Goal: Task Accomplishment & Management: Use online tool/utility

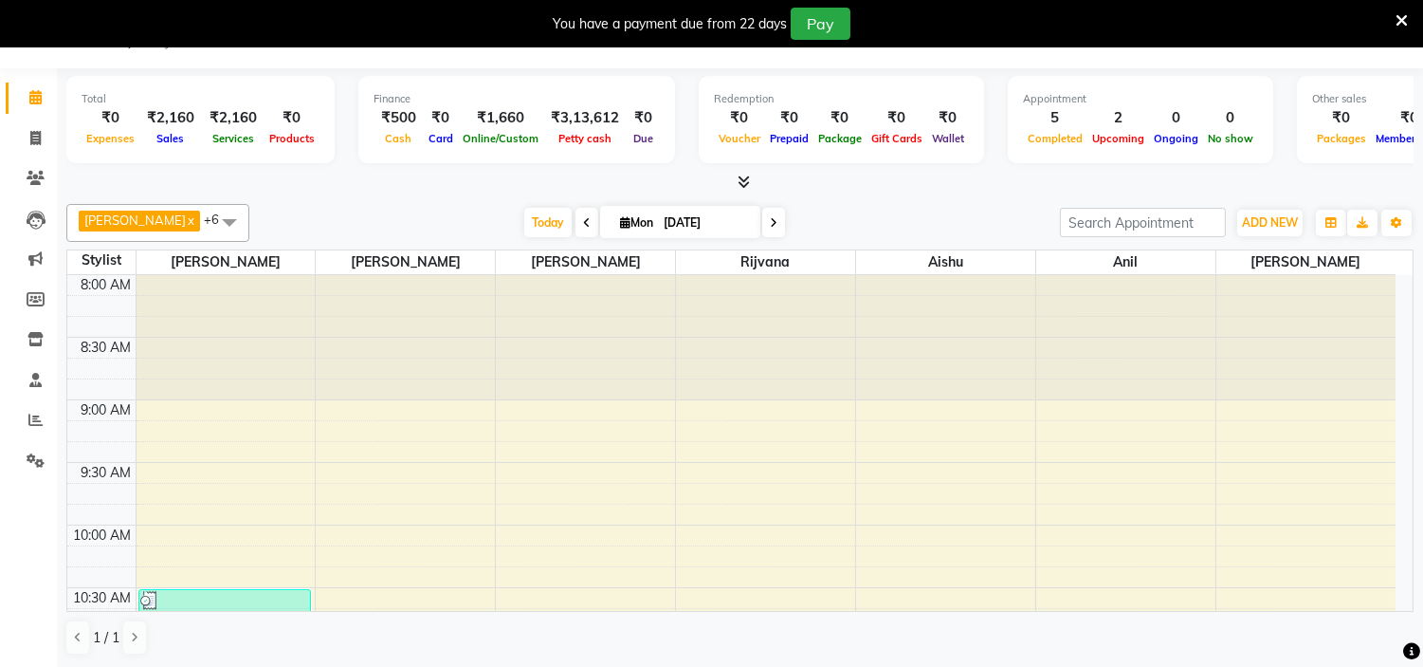
scroll to position [1297, 0]
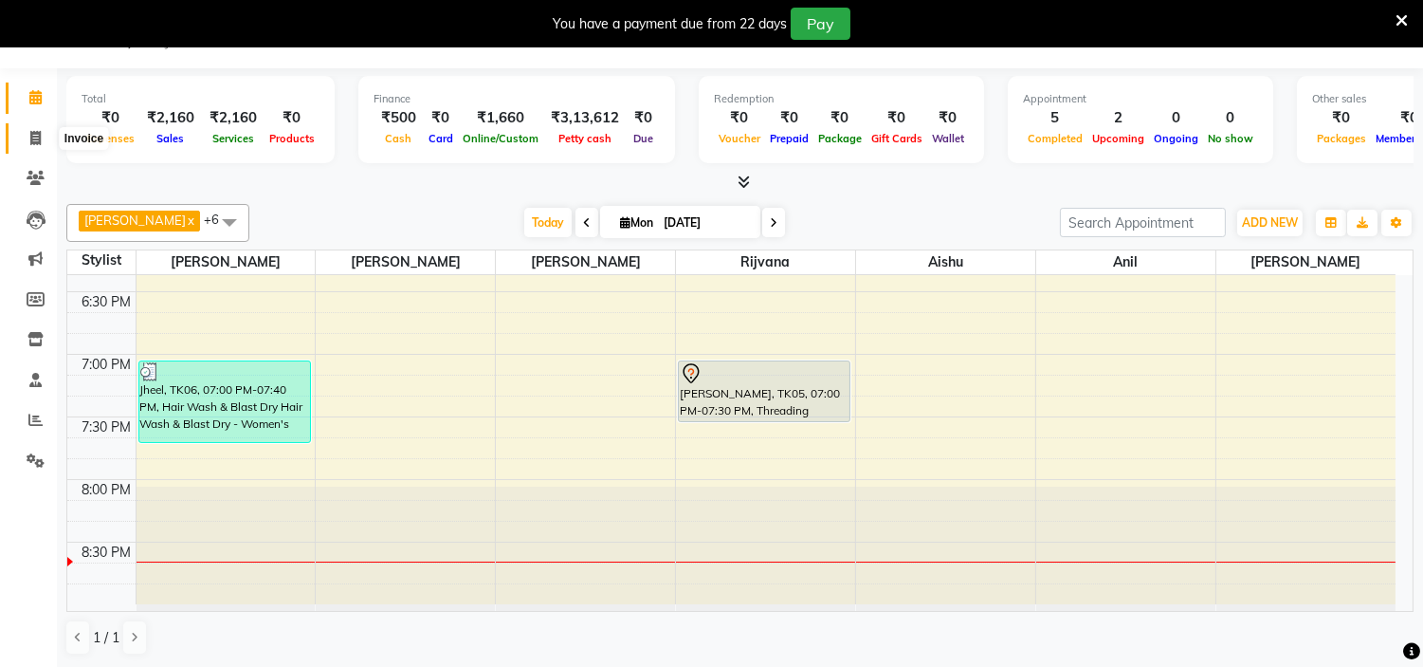
click at [31, 140] on icon at bounding box center [35, 138] width 10 height 14
select select "service"
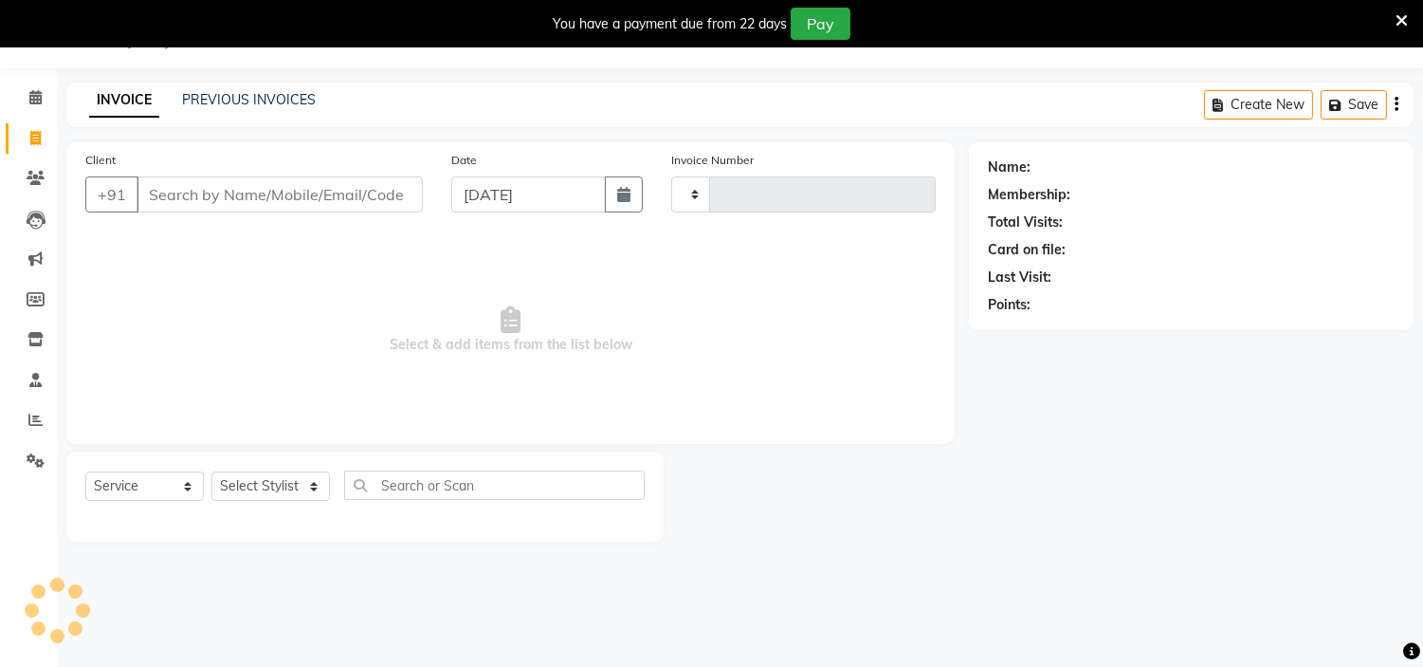
type input "1045"
select select "8592"
click at [192, 193] on input "Client" at bounding box center [280, 194] width 286 height 36
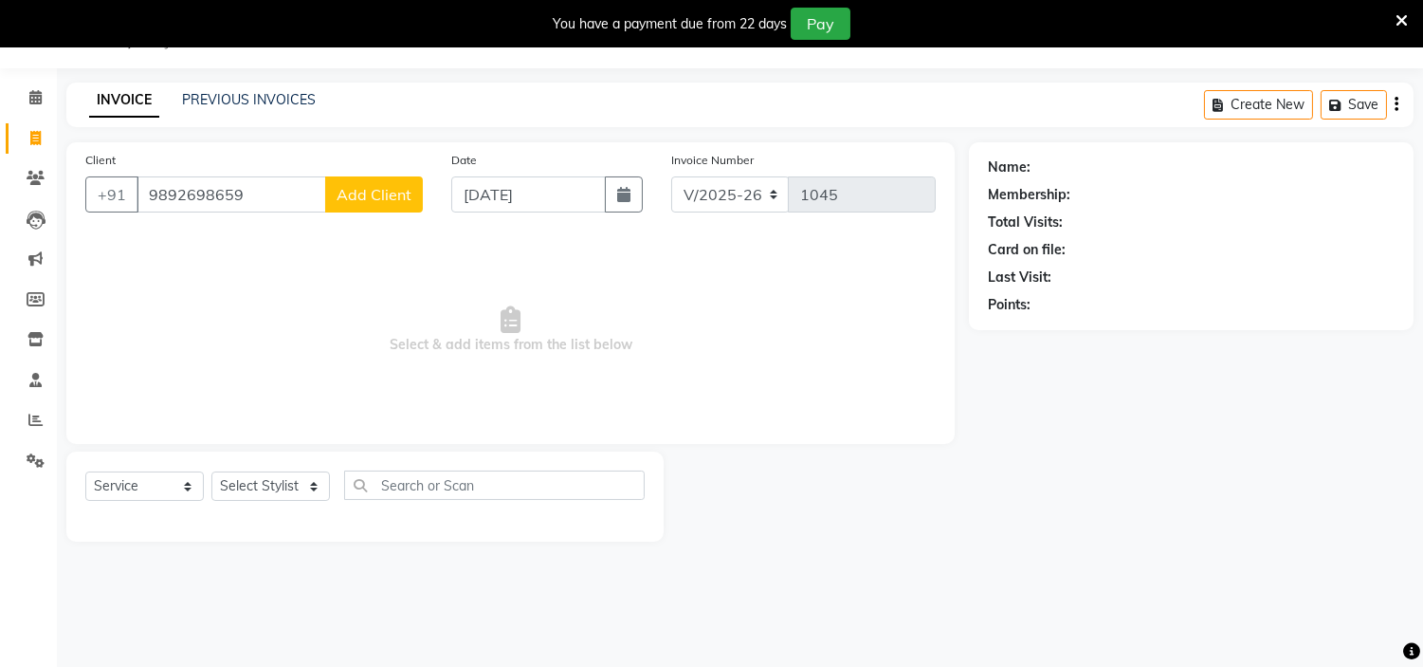
type input "9892698659"
click at [383, 205] on button "Add Client" at bounding box center [374, 194] width 98 height 36
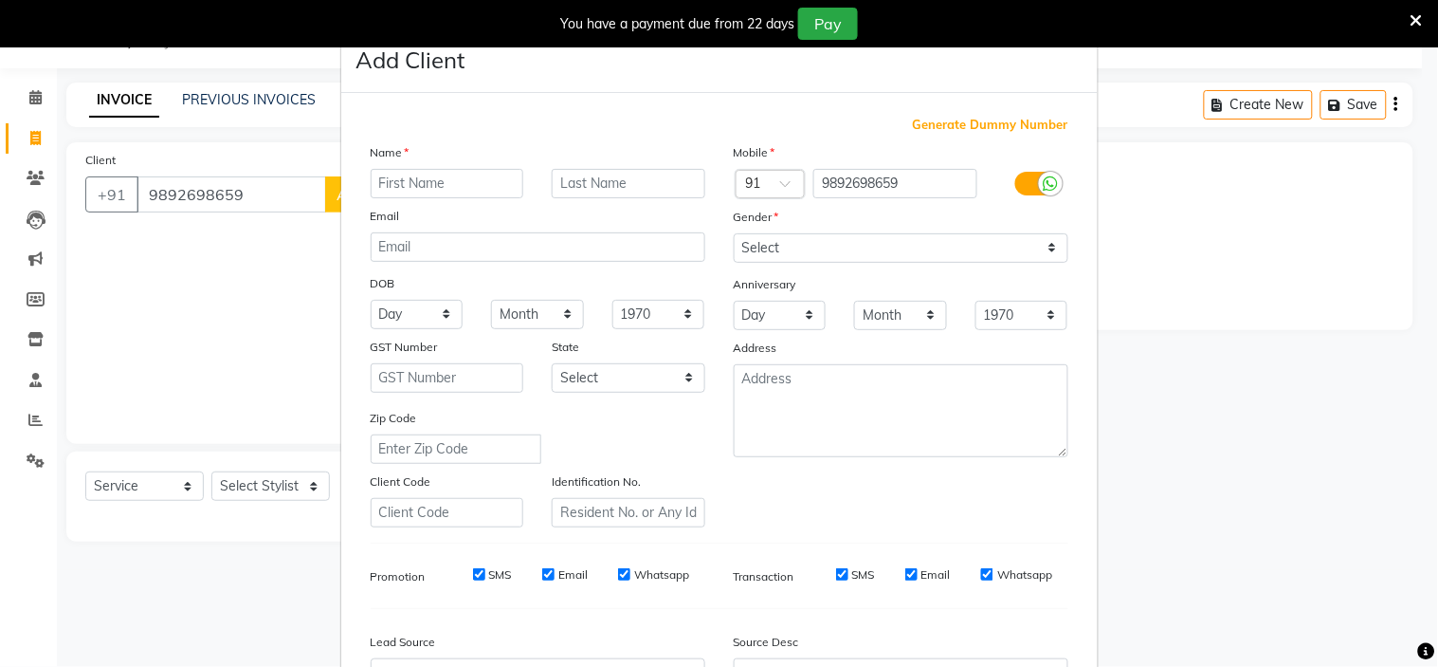
click at [425, 187] on input "text" at bounding box center [448, 183] width 154 height 29
type input "[PERSON_NAME]"
click at [804, 241] on select "Select [DEMOGRAPHIC_DATA] [DEMOGRAPHIC_DATA] Other Prefer Not To Say" at bounding box center [901, 247] width 335 height 29
select select "[DEMOGRAPHIC_DATA]"
click at [734, 233] on select "Select [DEMOGRAPHIC_DATA] [DEMOGRAPHIC_DATA] Other Prefer Not To Say" at bounding box center [901, 247] width 335 height 29
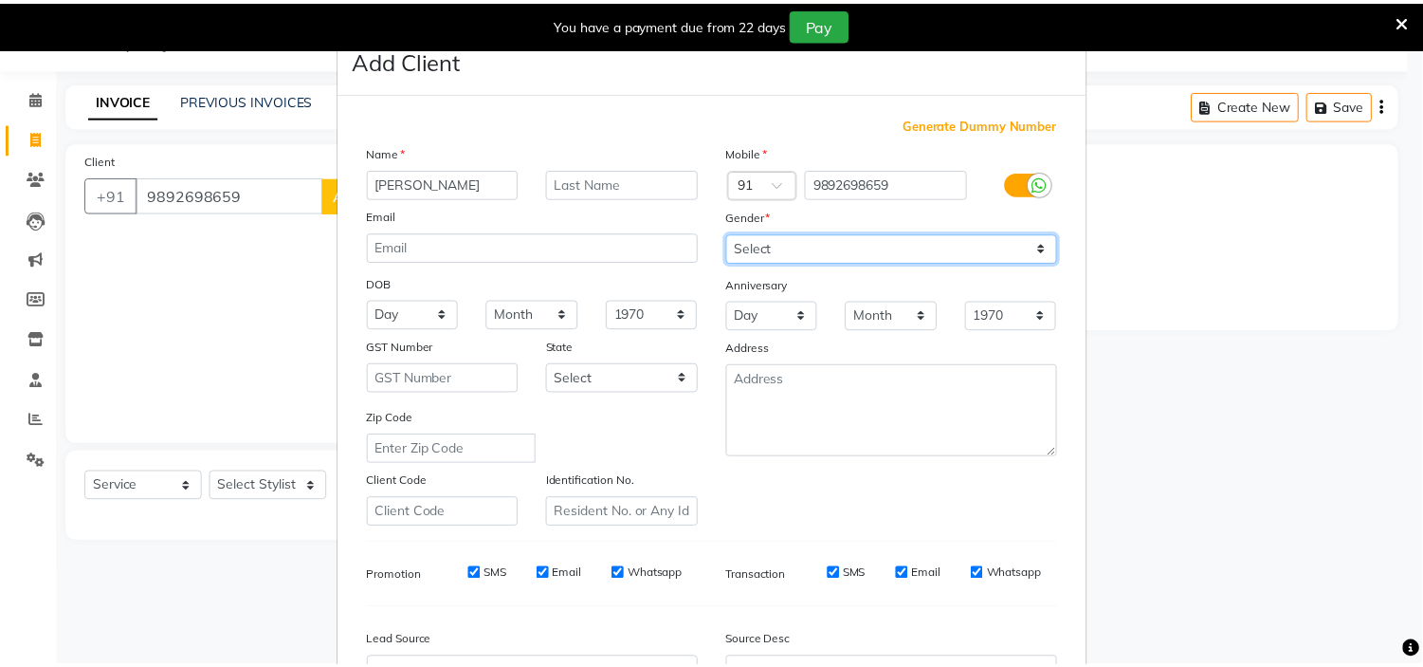
scroll to position [210, 0]
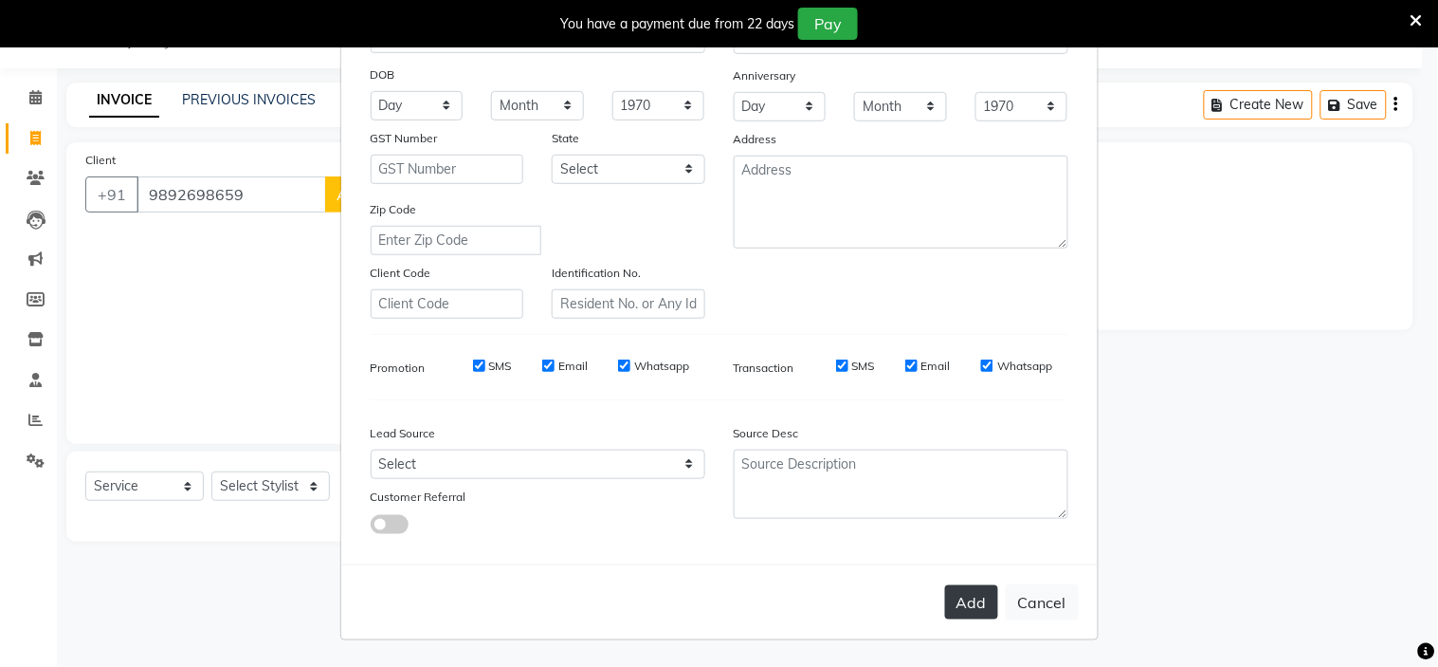
click at [963, 599] on button "Add" at bounding box center [971, 602] width 53 height 34
select select
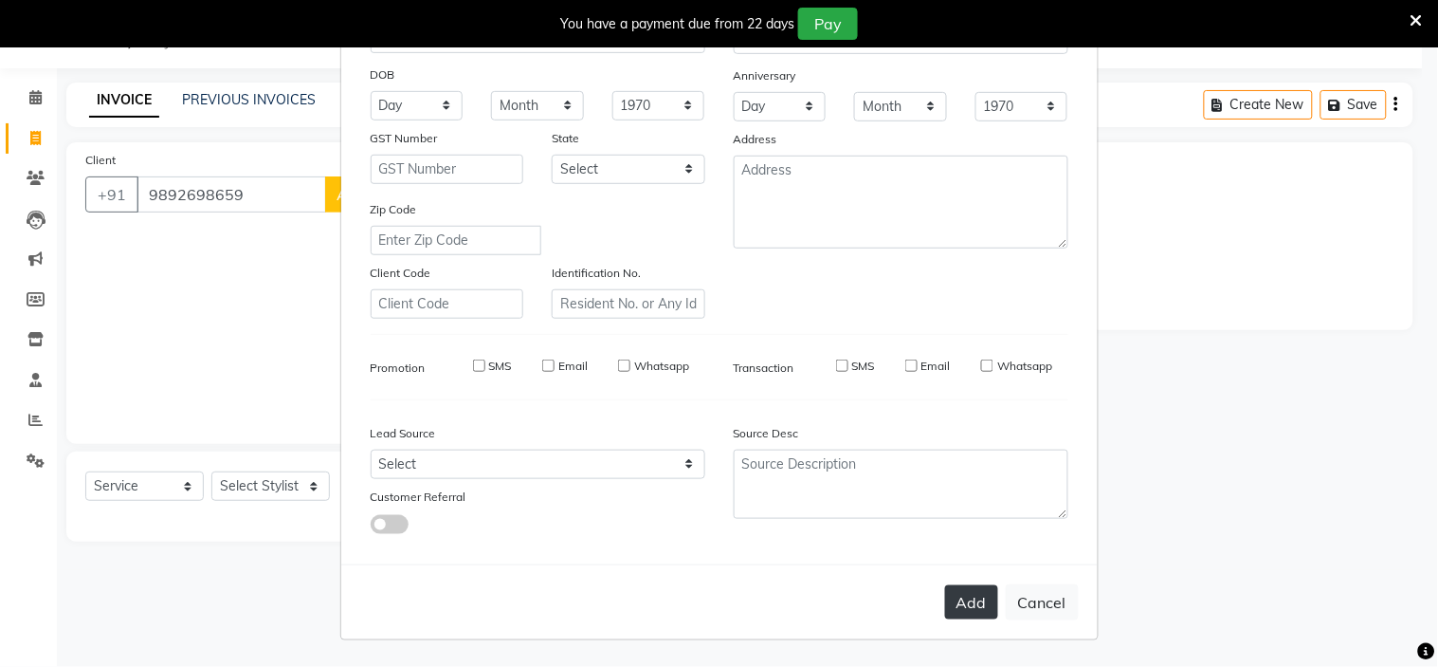
select select
checkbox input "false"
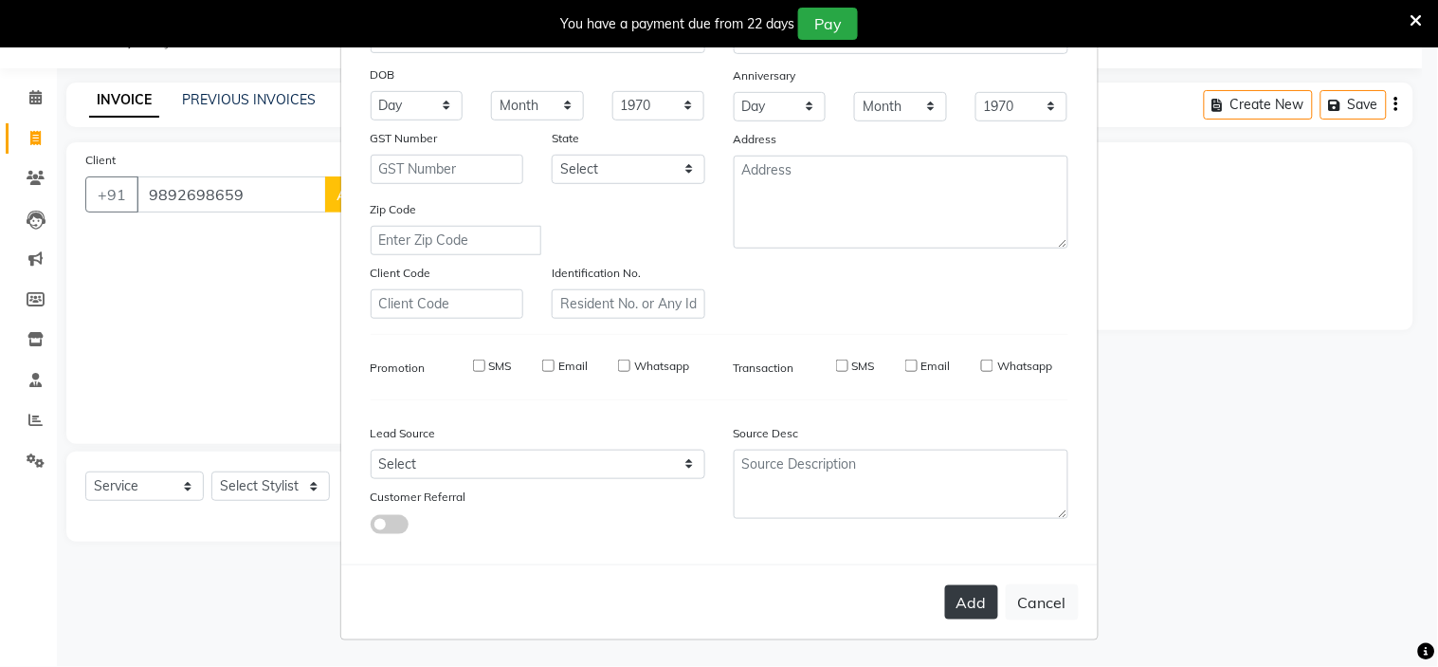
checkbox input "false"
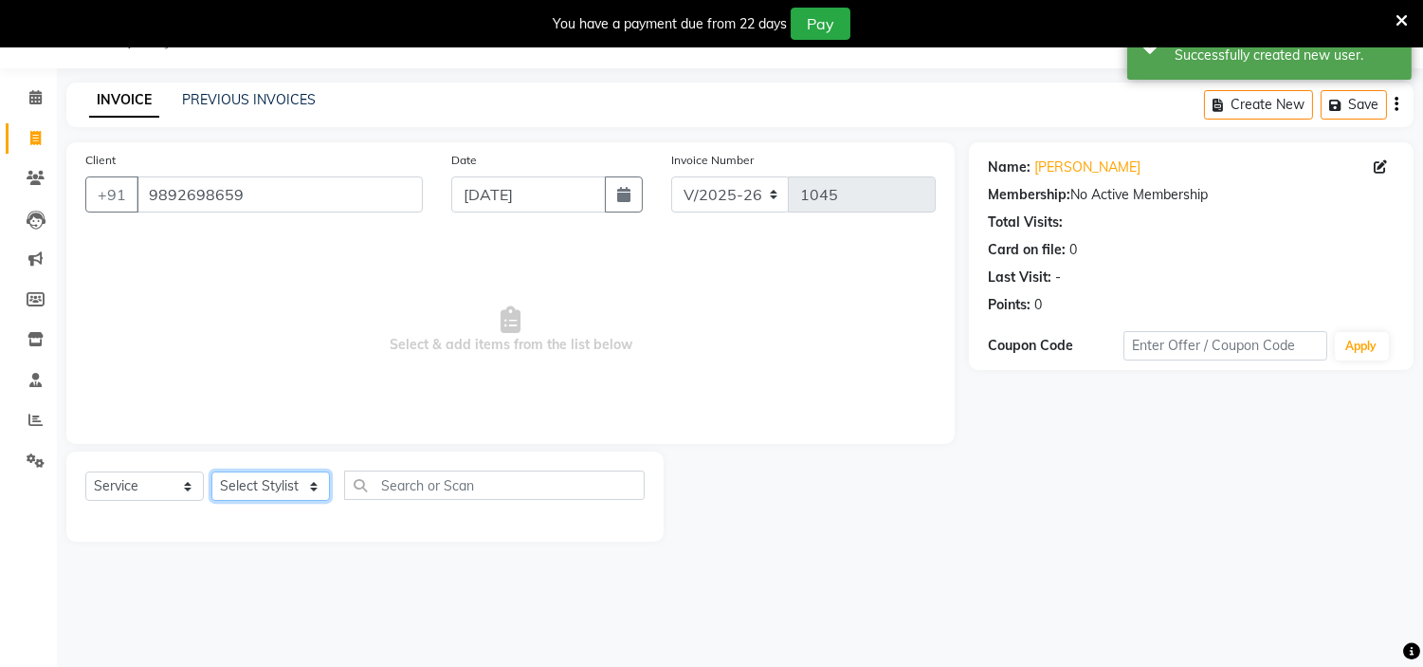
click at [240, 490] on select "Select Stylist [PERSON_NAME] [PERSON_NAME] [PERSON_NAME] [PERSON_NAME] Manager …" at bounding box center [270, 485] width 119 height 29
select select "85979"
click at [211, 472] on select "Select Stylist [PERSON_NAME] [PERSON_NAME] [PERSON_NAME] [PERSON_NAME] Manager …" at bounding box center [270, 485] width 119 height 29
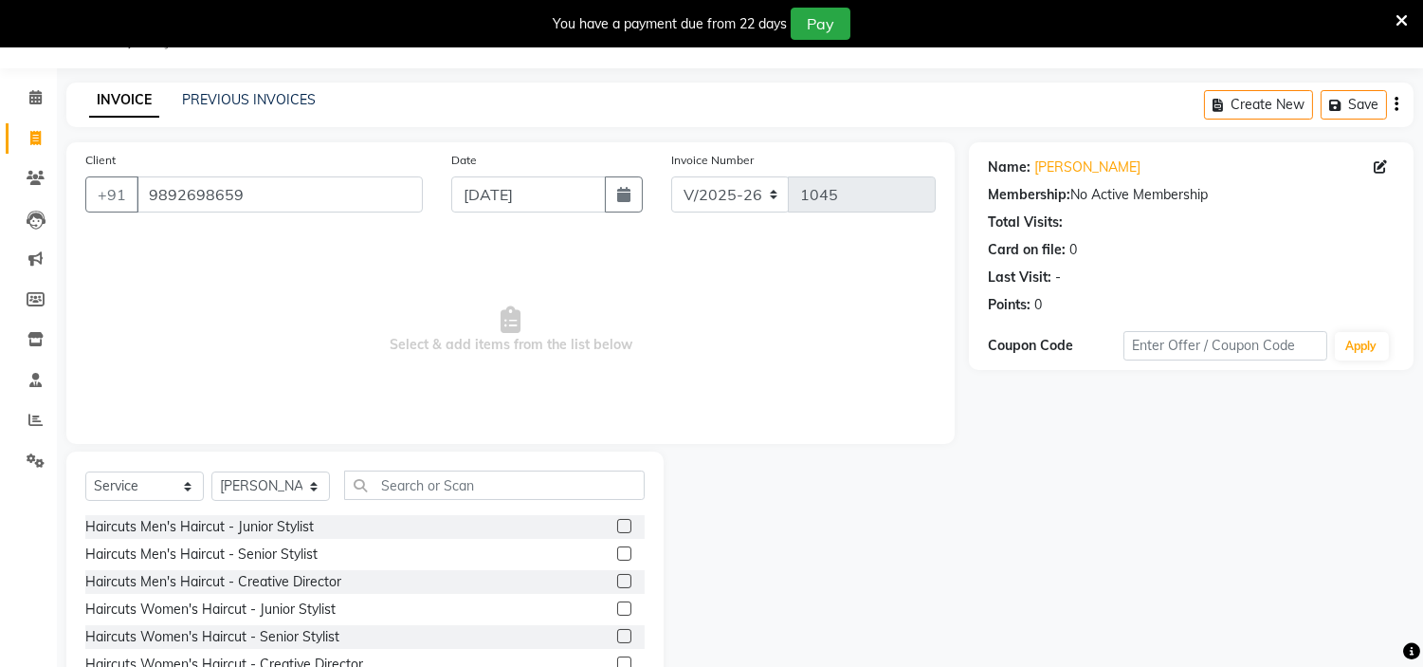
click at [617, 553] on label at bounding box center [624, 553] width 14 height 14
click at [617, 553] on input "checkbox" at bounding box center [623, 554] width 12 height 12
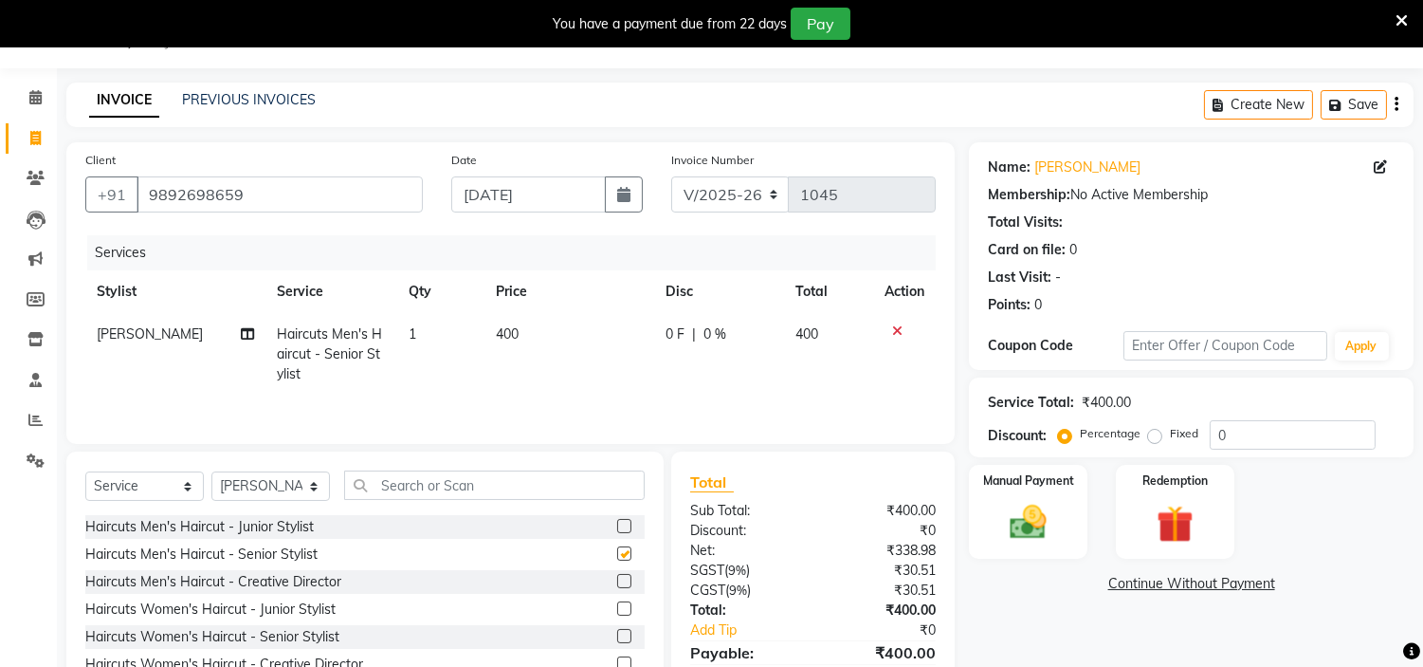
checkbox input "false"
click at [484, 489] on input "text" at bounding box center [494, 484] width 301 height 29
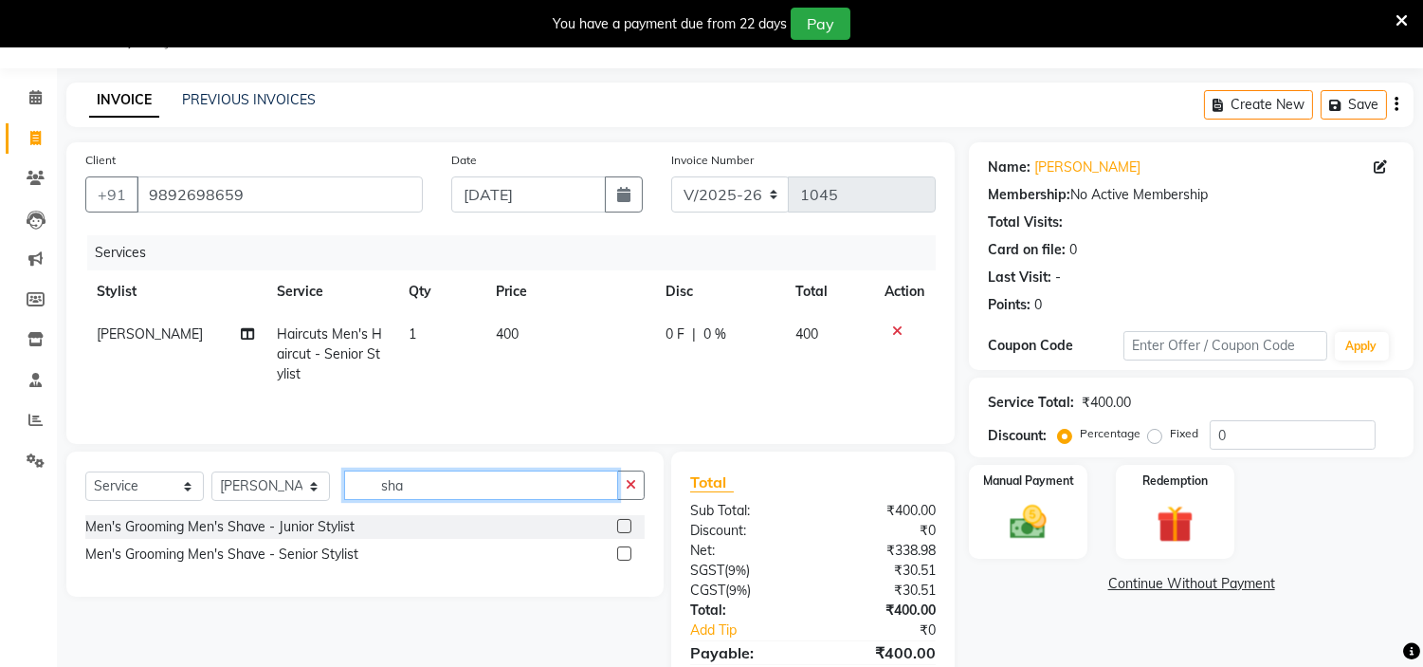
type input "sha"
click at [614, 554] on div "Men's Grooming Men's Shave - Senior Stylist" at bounding box center [364, 554] width 559 height 24
click at [628, 555] on label at bounding box center [624, 553] width 14 height 14
click at [628, 555] on input "checkbox" at bounding box center [623, 554] width 12 height 12
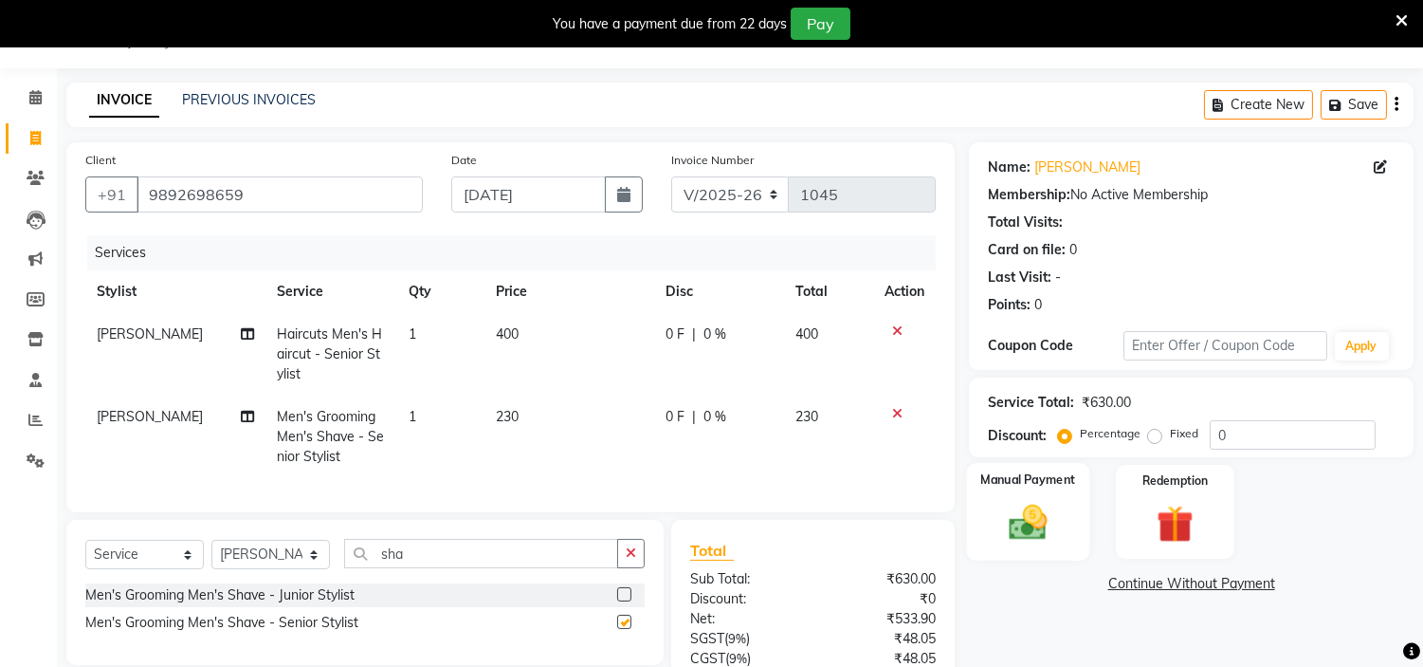
checkbox input "false"
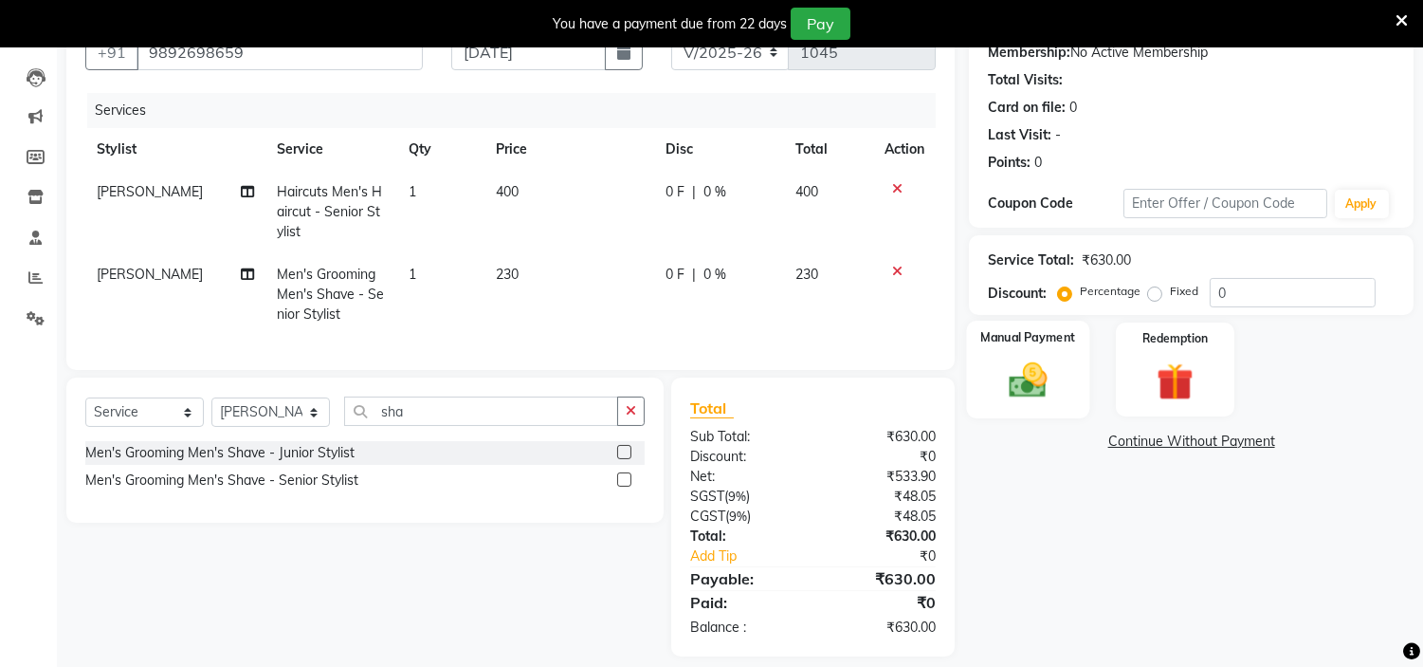
click at [1020, 393] on img at bounding box center [1028, 380] width 63 height 45
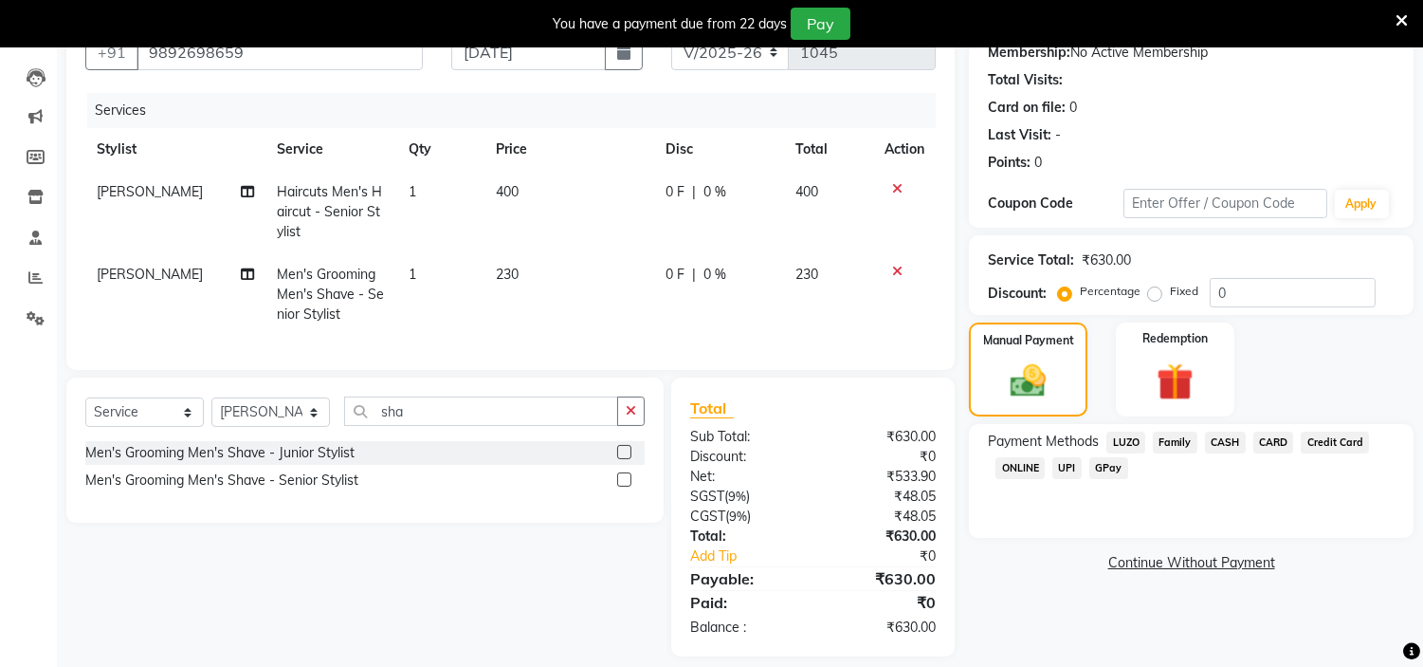
click at [1103, 466] on span "GPay" at bounding box center [1108, 468] width 39 height 22
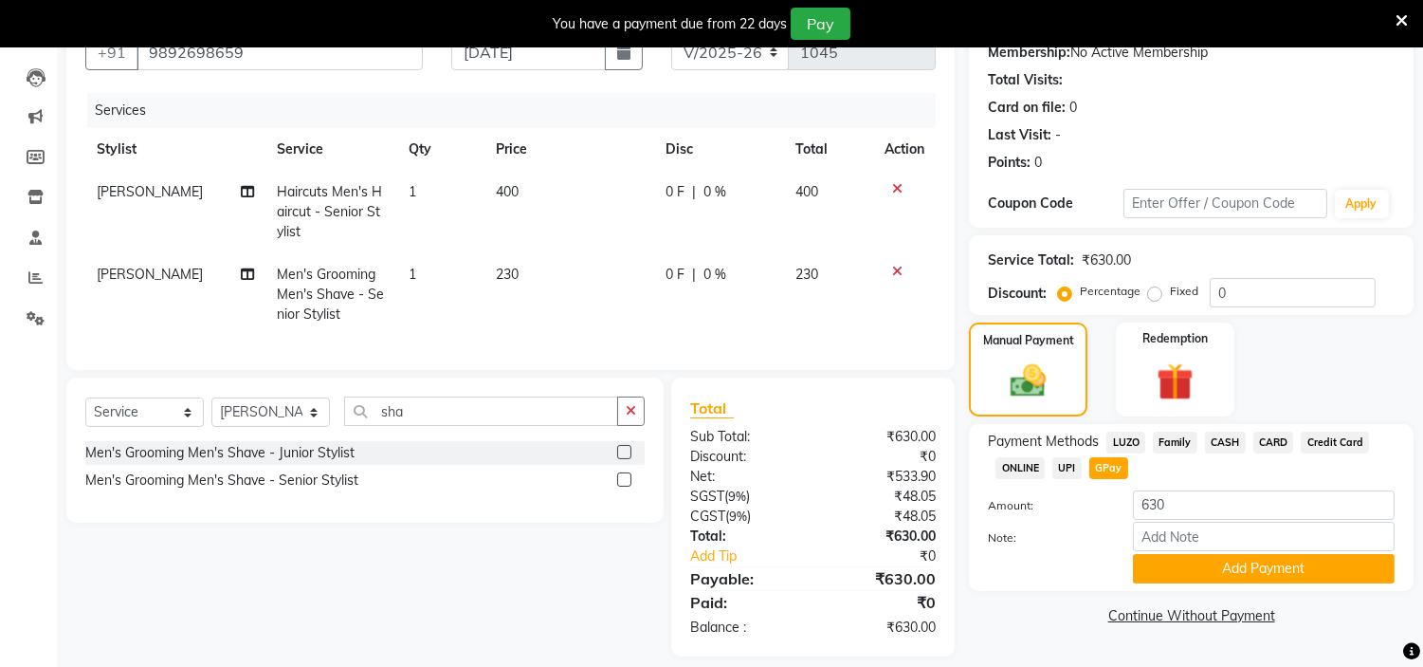
scroll to position [223, 0]
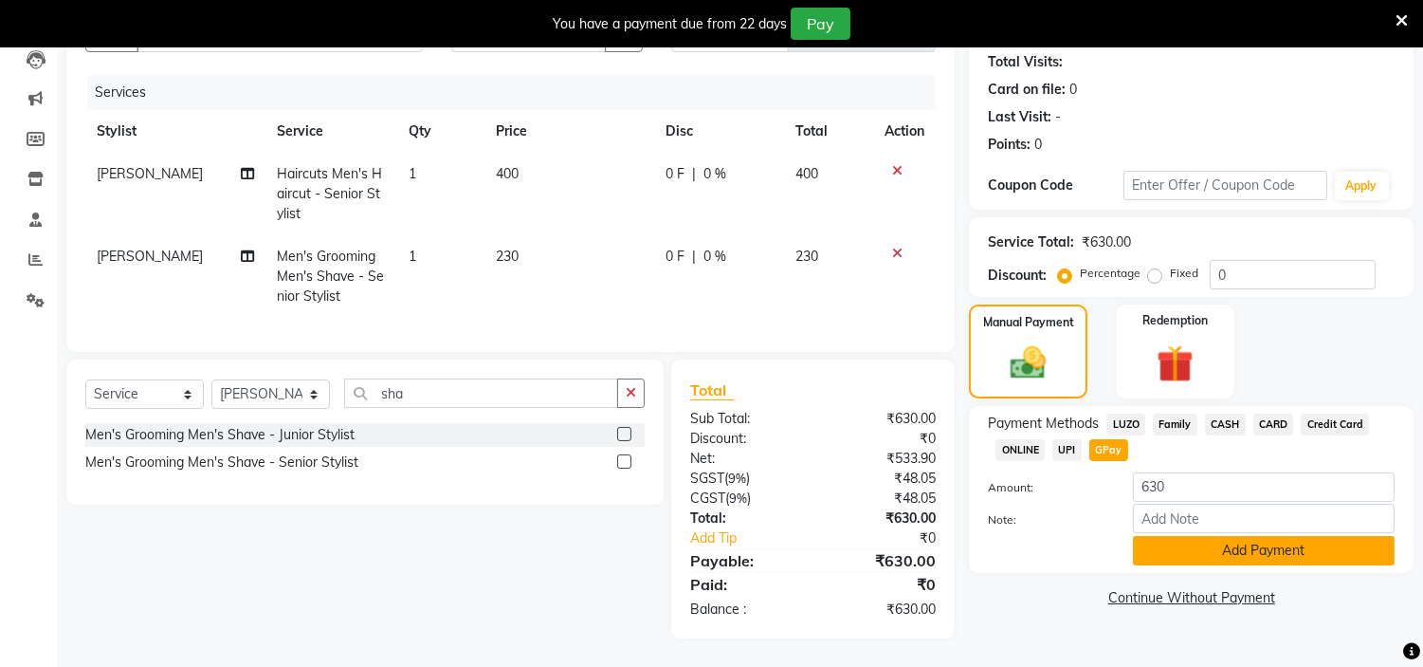
click at [1217, 536] on button "Add Payment" at bounding box center [1264, 550] width 262 height 29
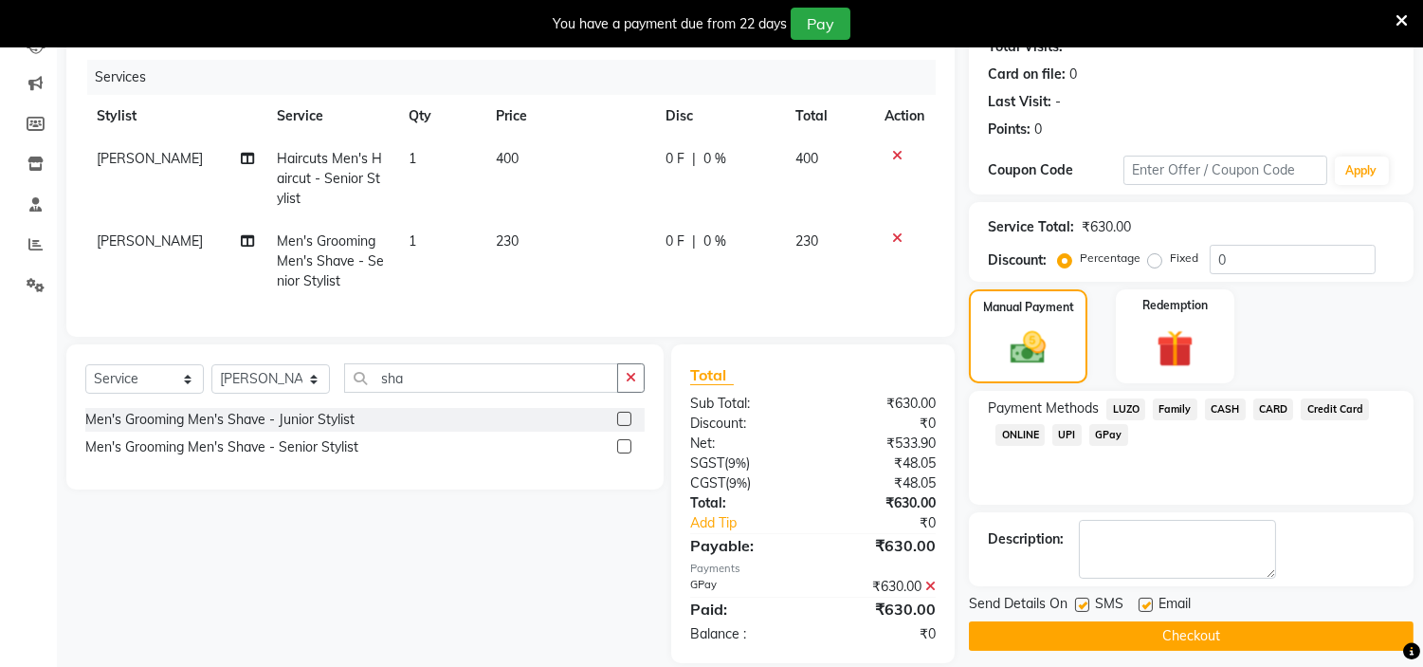
scroll to position [263, 0]
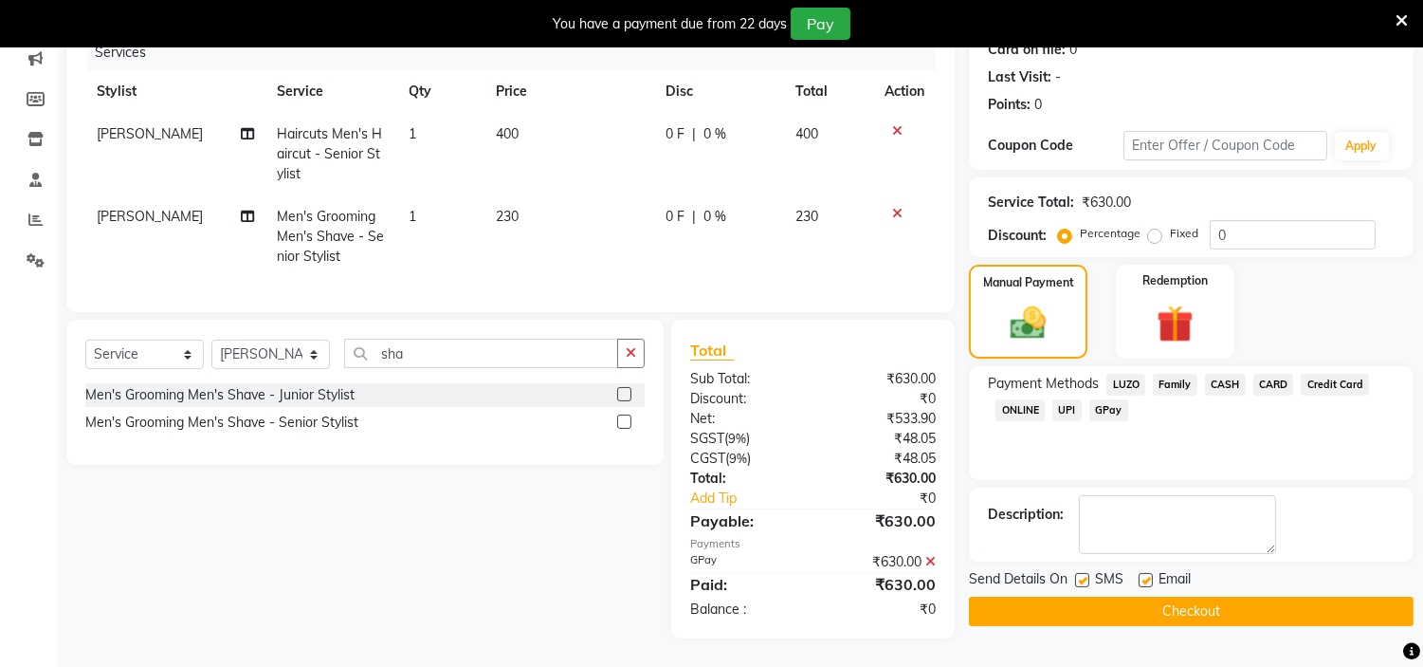
click at [1149, 597] on button "Checkout" at bounding box center [1191, 610] width 445 height 29
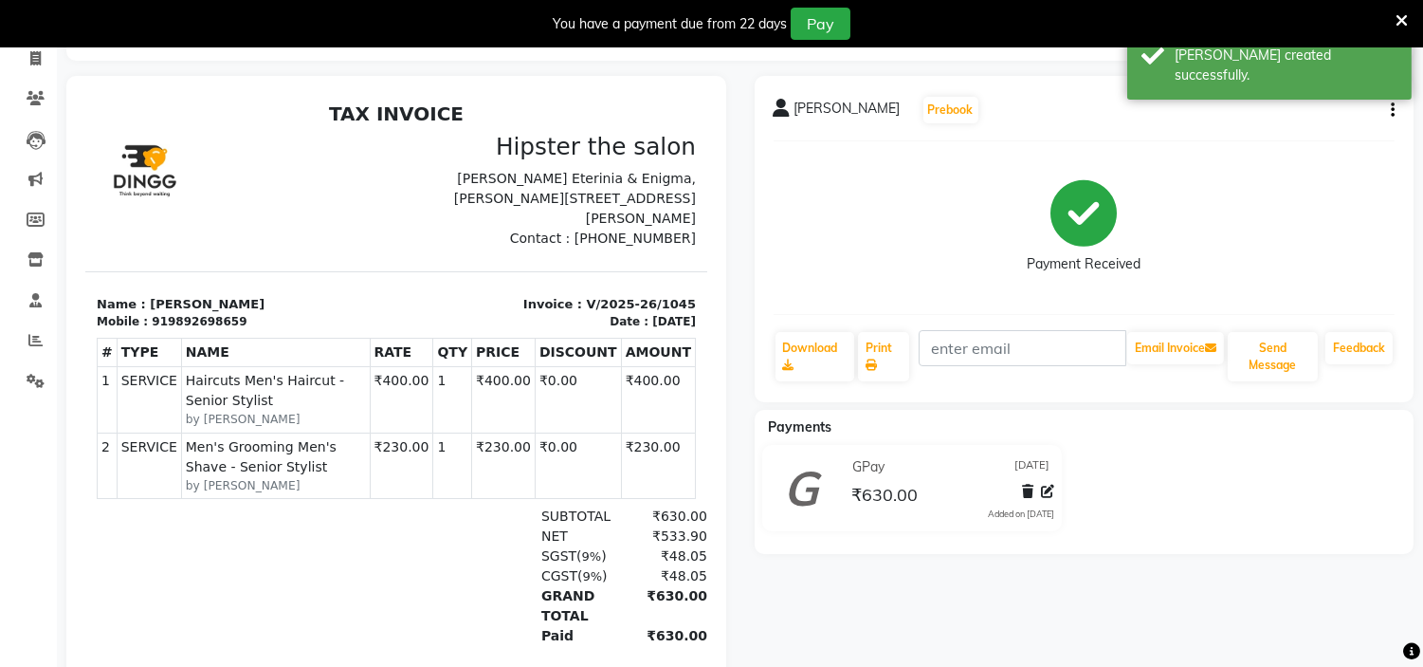
scroll to position [121, 0]
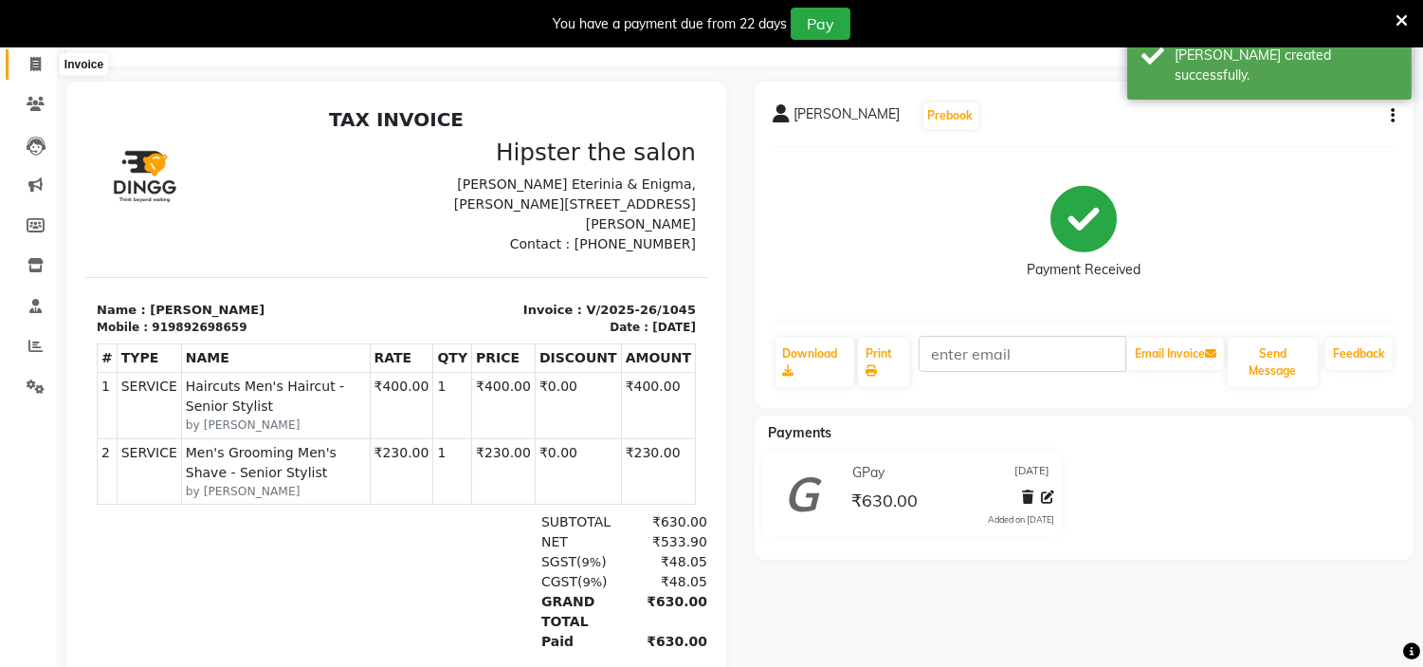
click at [30, 64] on icon at bounding box center [35, 64] width 10 height 14
select select "8592"
select select "service"
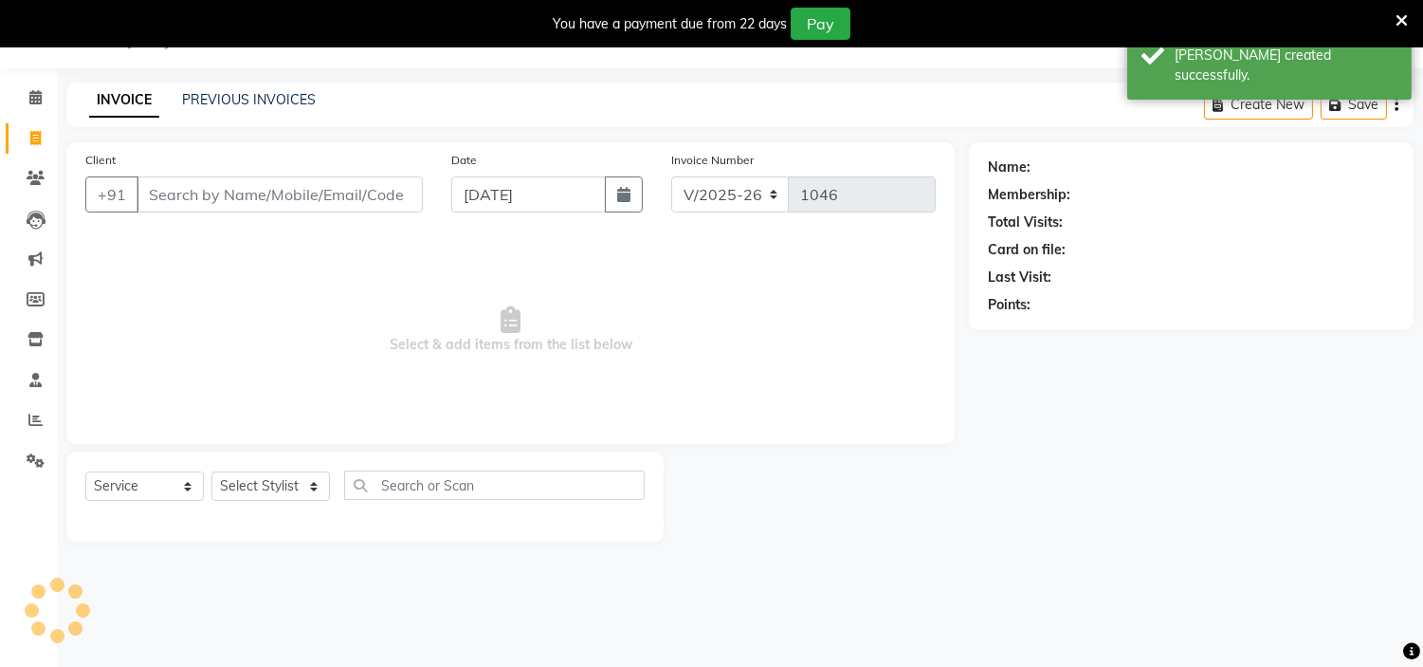
scroll to position [47, 0]
